Goal: Task Accomplishment & Management: Use online tool/utility

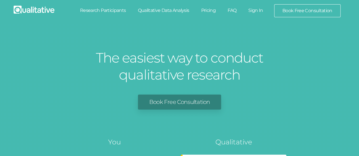
click at [257, 13] on link "Sign In" at bounding box center [255, 10] width 27 height 12
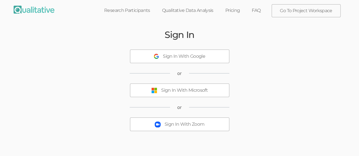
click at [202, 92] on div "Sign In With Microsoft" at bounding box center [184, 90] width 47 height 7
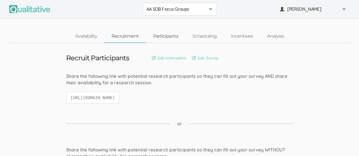
click at [170, 42] on link "Participants" at bounding box center [165, 36] width 39 height 12
click at [171, 34] on link "Participants" at bounding box center [165, 36] width 39 height 12
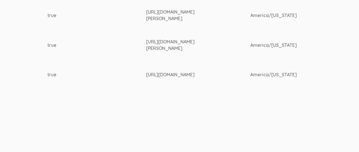
scroll to position [320, 879]
drag, startPoint x: 150, startPoint y: 11, endPoint x: 205, endPoint y: 19, distance: 55.3
click at [205, 19] on div "[URL][DOMAIN_NAME][PERSON_NAME]" at bounding box center [187, 15] width 83 height 13
copy div "[URL][DOMAIN_NAME][PERSON_NAME]"
